Goal: Transaction & Acquisition: Purchase product/service

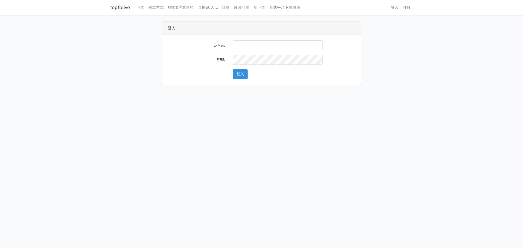
type input "momoco.fashion@gmail.com"
click at [244, 75] on button "登入" at bounding box center [240, 74] width 15 height 10
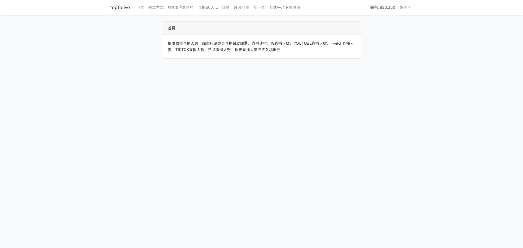
click at [186, 65] on html "topfblive 下單 付款方式 聯繫&注意事項 直播50人以下訂單 影片訂單 新下單 各式平台下單服務 錢包: 820.250" at bounding box center [261, 32] width 523 height 65
click at [343, 65] on html "topfblive 下單 付款方式 聯繫&注意事項 直播50人以下訂單 影片訂單 新下單 各式平台下單服務 錢包: 820.250" at bounding box center [261, 32] width 523 height 65
click at [176, 65] on html "topfblive 下單 付款方式 聯繫&注意事項 直播50人以下訂單 影片訂單 新下單 各式平台下單服務 錢包: 820.250" at bounding box center [261, 32] width 523 height 65
click at [360, 65] on html "topfblive 下單 付款方式 聯繫&注意事項 直播50人以下訂單 影片訂單 新下單 各式平台下單服務 錢包: 820.250" at bounding box center [261, 32] width 523 height 65
click at [351, 65] on html "topfblive 下單 付款方式 聯繫&注意事項 直播50人以下訂單 影片訂單 新下單 各式平台下單服務 錢包: 820.250" at bounding box center [261, 32] width 523 height 65
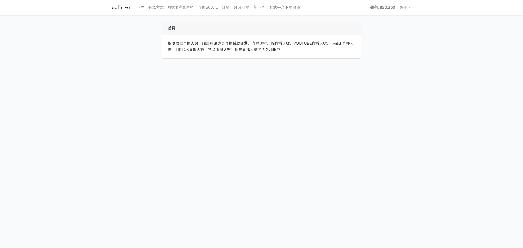
click at [143, 7] on link "下單" at bounding box center [140, 7] width 12 height 11
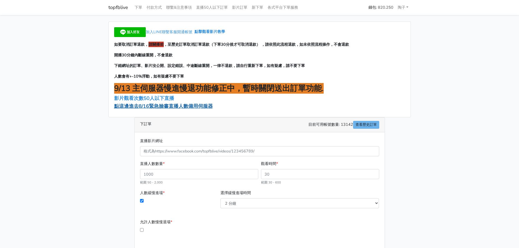
click at [167, 106] on span "點這邊進去8/16緊急臉書直播人數備用伺服器" at bounding box center [163, 106] width 99 height 7
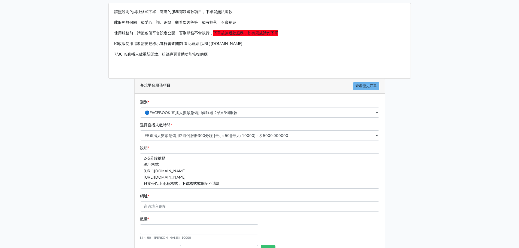
scroll to position [27, 0]
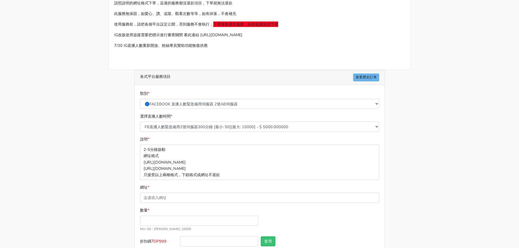
click at [401, 135] on div "請照說明的網址格式下單，這邊的服務都沒退款項目，下單就無法退款 此服務無保固，如愛心、讚、追蹤、觀看次數等等，如有掉落，不會補充 使用服務前，請把各個平台設定…" at bounding box center [259, 134] width 311 height 281
click at [400, 183] on div "請照說明的網址格式下單，這邊的服務都沒退款項目，下單就無法退款 此服務無保固，如愛心、讚、追蹤、觀看次數等等，如有掉落，不會補充 使用服務前，請把各個平台設定…" at bounding box center [259, 134] width 311 height 281
click at [48, 165] on main "請照說明的網址格式下單，這邊的服務都沒退款項目，下單就無法退款 此服務無保固，如愛心、讚、追蹤、觀看次數等等，如有掉落，不會補充 使用服務前，請把各個平台設定…" at bounding box center [259, 135] width 519 height 294
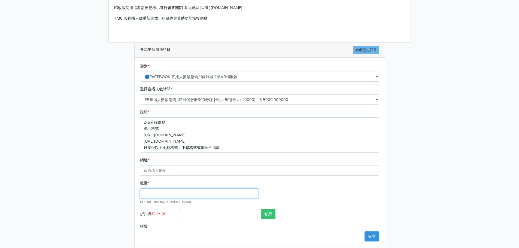
click at [173, 194] on input "數量 *" at bounding box center [199, 194] width 118 height 10
type input "100"
type input "500.000"
drag, startPoint x: 167, startPoint y: 212, endPoint x: 153, endPoint y: 215, distance: 14.2
click at [153, 215] on span "TOP999" at bounding box center [159, 214] width 15 height 5
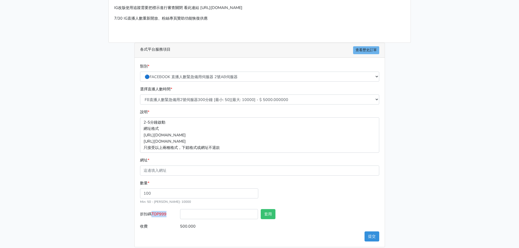
copy span "TOP999"
click at [199, 213] on input "折扣碼 TOP999" at bounding box center [219, 214] width 78 height 10
paste input "TOP999"
type input "TOP999"
click at [271, 216] on button "套用" at bounding box center [268, 214] width 15 height 10
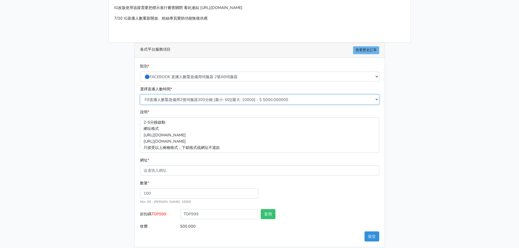
type input "套用失敗"
click at [201, 100] on select "FB直播人數緊急備用2號伺服器300分鐘 [最小: 50][最大: 10000] - $ 5000.000000 FB直播人數緊急備用2號伺服器60分鐘 [最…" at bounding box center [259, 100] width 239 height 10
select select "574"
click at [140, 95] on select "FB直播人數緊急備用2號伺服器300分鐘 [最小: 50][最大: 10000] - $ 5000.000000 FB直播人數緊急備用2號伺服器60分鐘 [最…" at bounding box center [259, 100] width 239 height 10
type input "150.000"
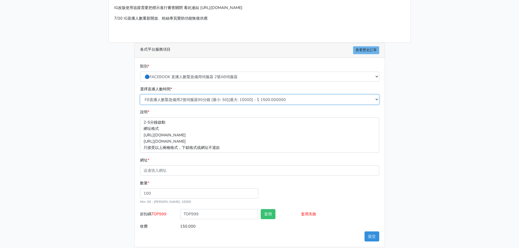
click at [220, 103] on select "FB直播人數緊急備用2號伺服器300分鐘 [最小: 50][最大: 10000] - $ 5000.000000 FB直播人數緊急備用2號伺服器60分鐘 [最…" at bounding box center [259, 100] width 239 height 10
select select "575"
click at [140, 95] on select "FB直播人數緊急備用2號伺服器300分鐘 [最小: 50][最大: 10000] - $ 5000.000000 FB直播人數緊急備用2號伺服器60分鐘 [最…" at bounding box center [259, 100] width 239 height 10
type input "200.000"
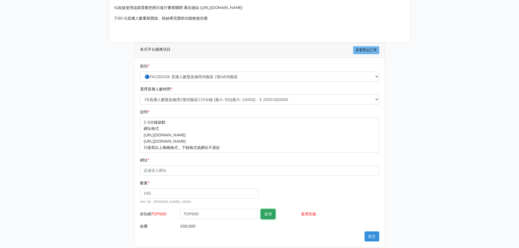
click at [264, 212] on button "套用" at bounding box center [268, 214] width 15 height 10
drag, startPoint x: 184, startPoint y: 213, endPoint x: 183, endPoint y: 219, distance: 6.2
click at [183, 219] on div "TOP999" at bounding box center [219, 215] width 81 height 12
drag, startPoint x: 198, startPoint y: 212, endPoint x: 212, endPoint y: 213, distance: 13.7
click at [212, 213] on input "TOP999" at bounding box center [219, 214] width 78 height 10
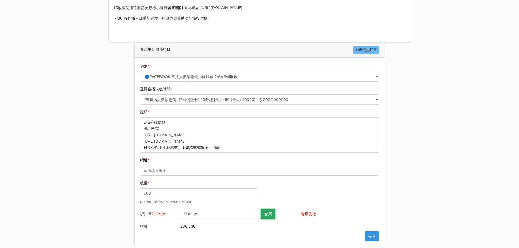
click at [264, 213] on button "套用" at bounding box center [268, 214] width 15 height 10
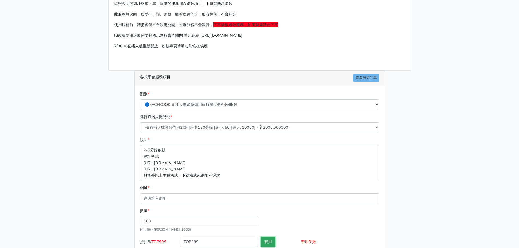
scroll to position [60, 0]
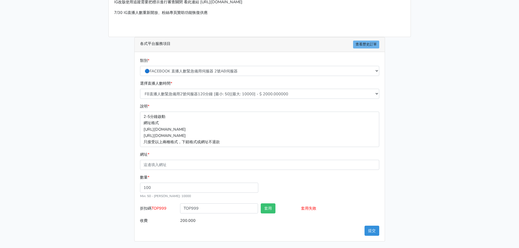
click at [410, 195] on div "請照說明的網址格式下單，這邊的服務都沒退款項目，下單就無法退款 此服務無保固，如愛心、讚、追蹤、觀看次數等等，如有掉落，不會補充 使用服務前，請把各個平台設定…" at bounding box center [259, 101] width 311 height 281
click at [400, 175] on div "請照說明的網址格式下單，這邊的服務都沒退款項目，下單就無法退款 此服務無保固，如愛心、讚、追蹤、觀看次數等等，如有掉落，不會補充 使用服務前，請把各個平台設定…" at bounding box center [259, 101] width 311 height 281
click at [203, 167] on input "網址 *" at bounding box center [259, 165] width 239 height 10
paste input "https://www.facebook.com/share/v/14LThJDM8cE/"
type input "https://www.facebook.com/share/v/14LThJDM8cE/"
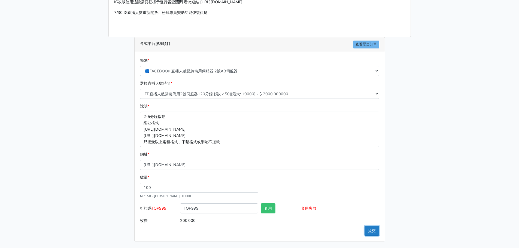
click at [368, 232] on button "提交" at bounding box center [372, 231] width 15 height 10
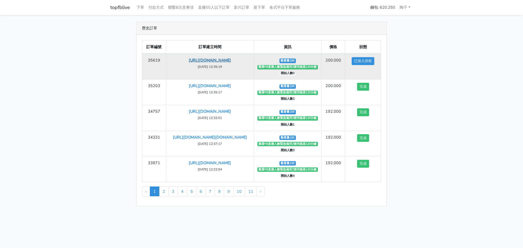
drag, startPoint x: 219, startPoint y: 67, endPoint x: 171, endPoint y: 61, distance: 48.9
click at [171, 61] on td "https://www.facebook.com/share/v/14LThJDM8cE/ 2025-08-27 12:35:19" at bounding box center [210, 67] width 88 height 26
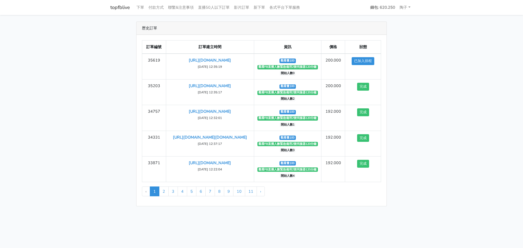
copy link "https://www.facebook.com/share/v/14LThJDM8cE/"
